Goal: Information Seeking & Learning: Learn about a topic

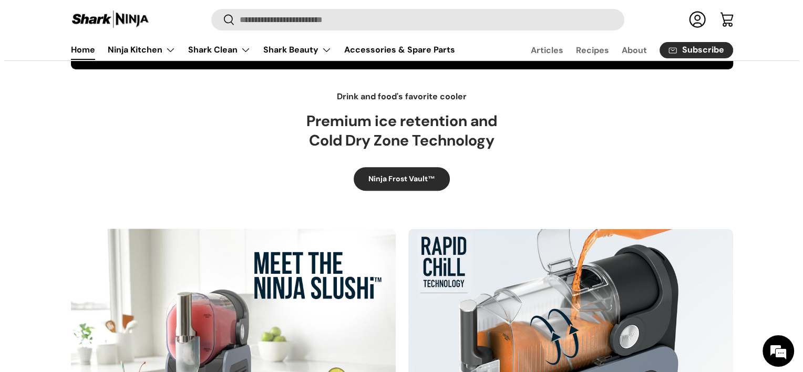
scroll to position [105, 0]
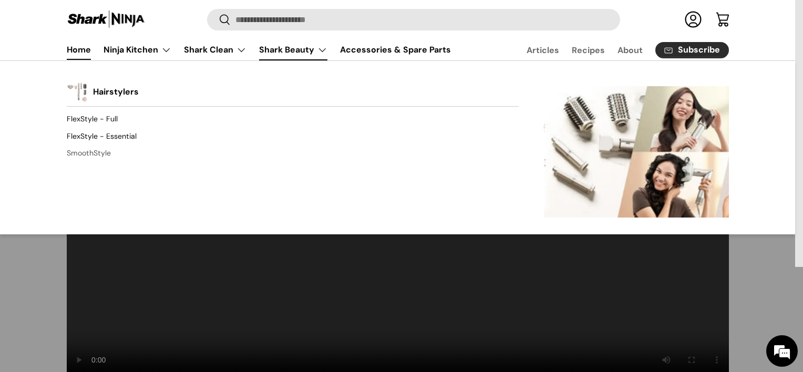
click at [103, 155] on link "SmoothStyle" at bounding box center [293, 153] width 452 height 17
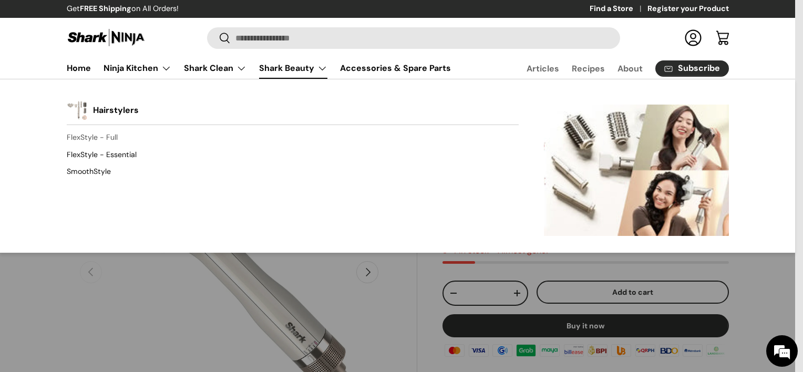
click at [90, 143] on link "FlexStyle - Full" at bounding box center [293, 137] width 452 height 17
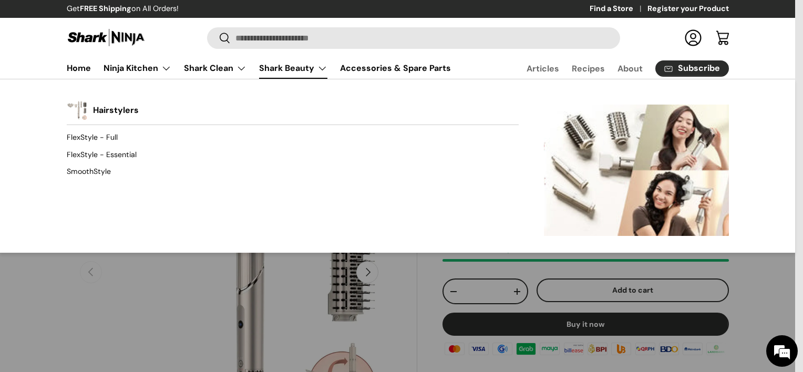
click at [304, 65] on link "Shark Beauty" at bounding box center [293, 68] width 68 height 21
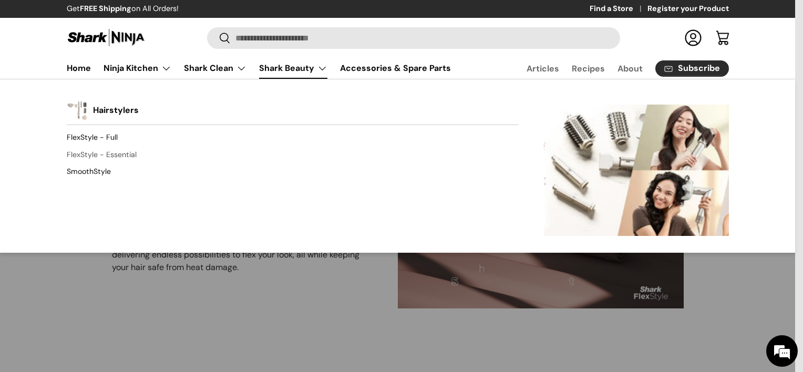
click at [120, 154] on link "FlexStyle - Essential" at bounding box center [293, 154] width 452 height 17
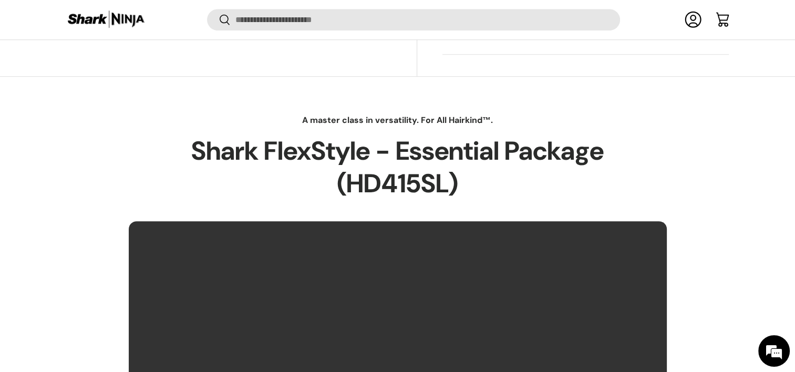
scroll to position [733, 0]
